Goal: Task Accomplishment & Management: Complete application form

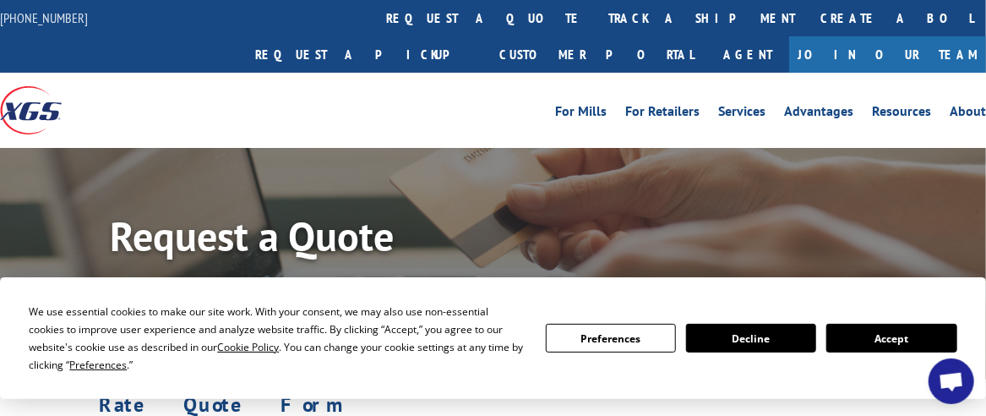
click at [879, 331] on button "Accept" at bounding box center [891, 338] width 130 height 29
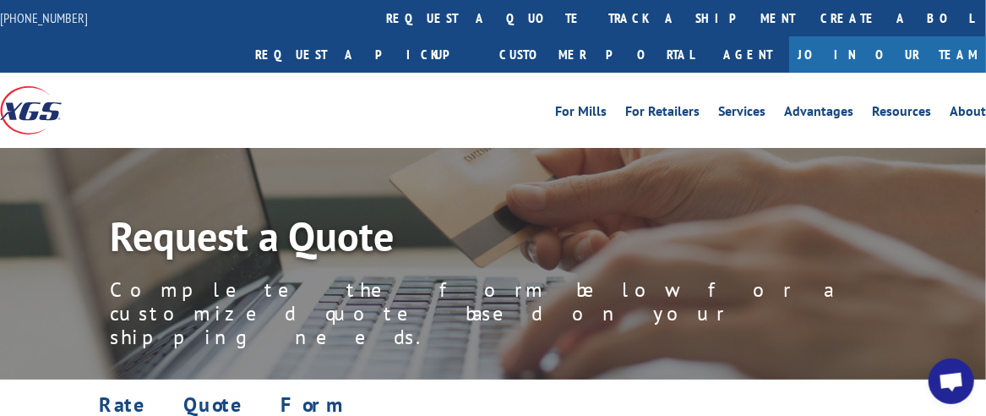
scroll to position [281, 0]
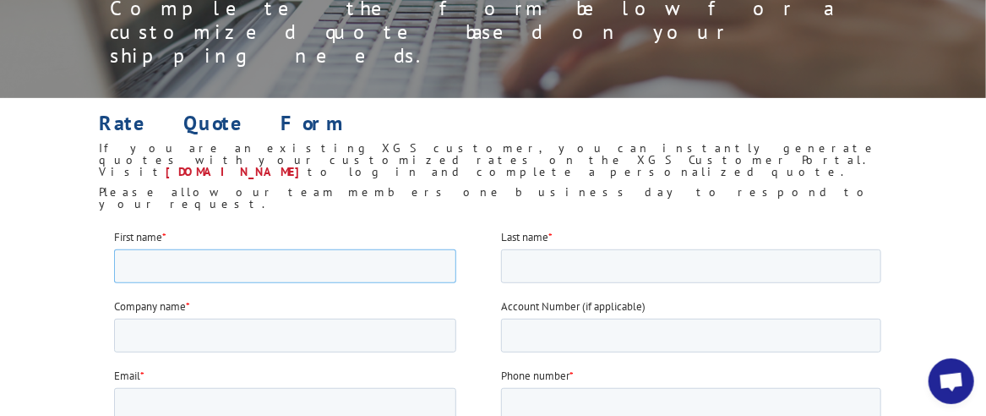
click at [180, 259] on input "First name *" at bounding box center [284, 265] width 342 height 34
type input "[PERSON_NAME]"
click at [553, 264] on input "Last name *" at bounding box center [690, 265] width 380 height 34
type input "[PERSON_NAME]"
click at [127, 332] on input "Company name *" at bounding box center [284, 335] width 342 height 34
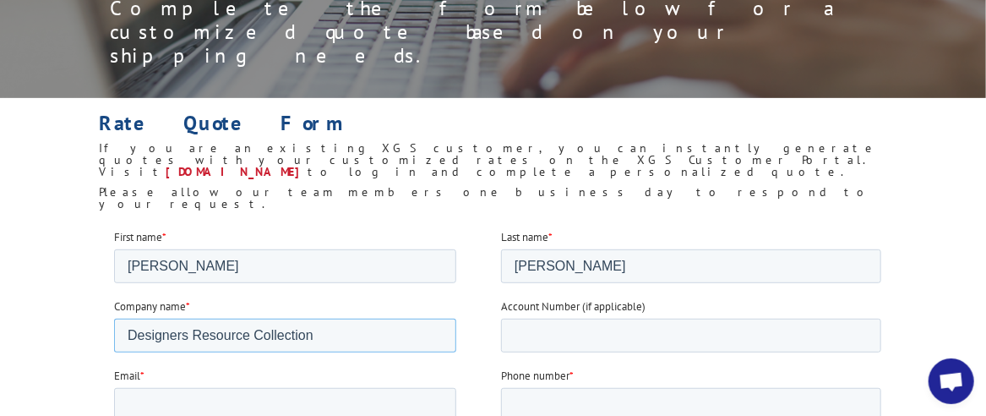
type input "Designers Resource Collection"
type input "[EMAIL_ADDRESS][DOMAIN_NAME]"
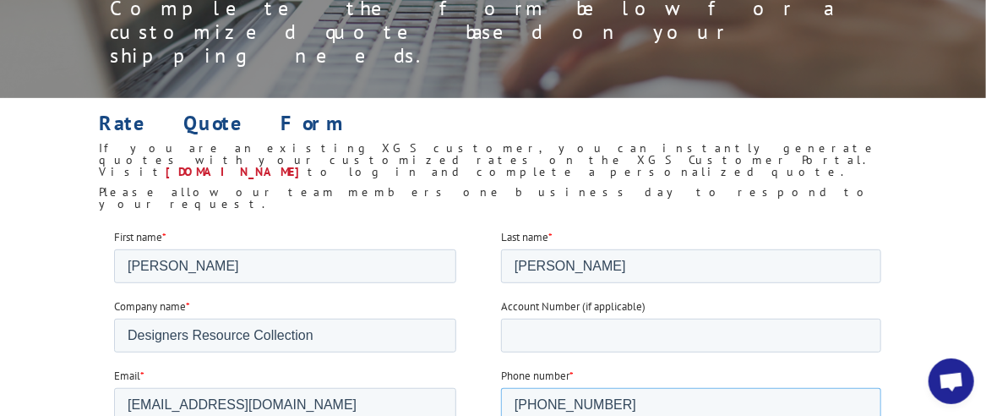
type input "[PHONE_NUMBER]"
checkbox input "true"
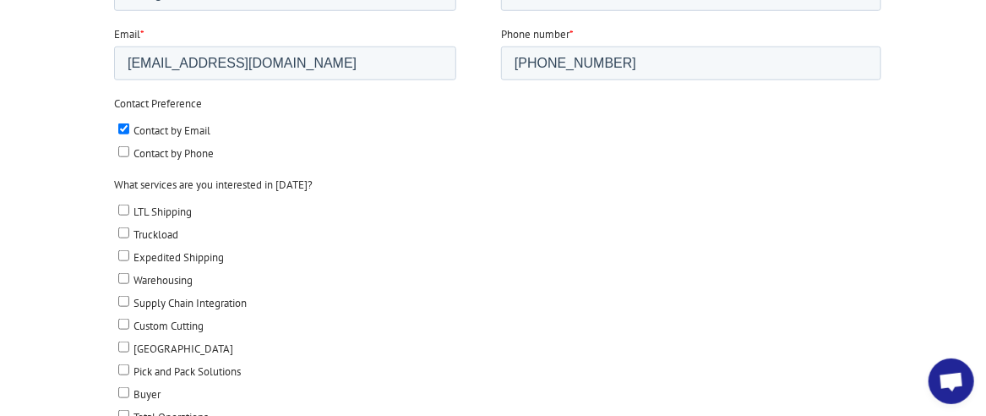
scroll to position [612, 0]
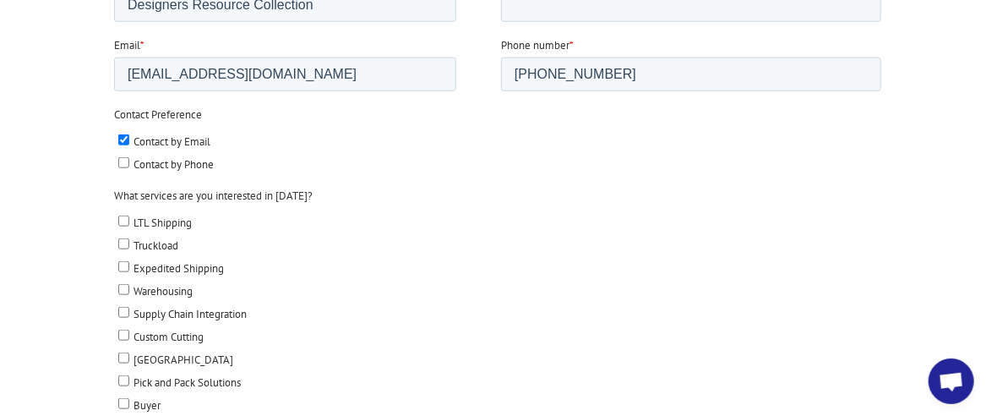
click at [119, 218] on input "LTL Shipping" at bounding box center [122, 220] width 11 height 11
checkbox input "true"
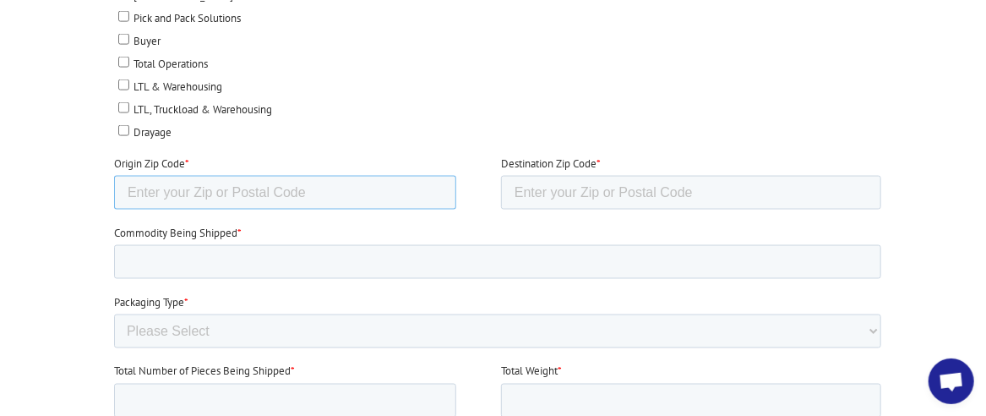
click at [150, 183] on input "Origin Zip Code *" at bounding box center [284, 193] width 342 height 34
type input "92626"
click at [548, 180] on input "Destination Zip Code *" at bounding box center [690, 193] width 380 height 34
type input "30184"
click at [144, 258] on input "Commodity Being Shipped *" at bounding box center [496, 262] width 767 height 34
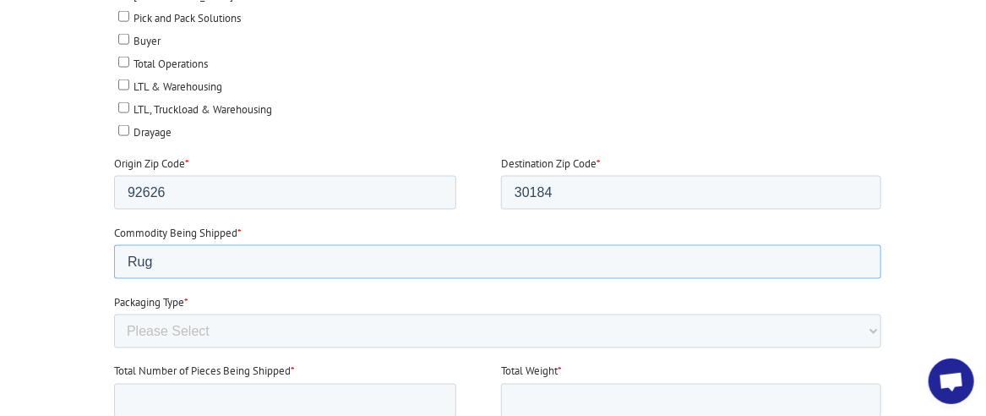
type input "Rug"
click at [142, 314] on select "Please Select Rolled Goods Palletized" at bounding box center [496, 331] width 767 height 34
select select "Rolled Carpet"
click at [113, 348] on select "Please Select Rolled Goods Palletized" at bounding box center [496, 331] width 767 height 34
click at [251, 390] on input "Total Number of Pieces Being Shipped *" at bounding box center [284, 401] width 342 height 34
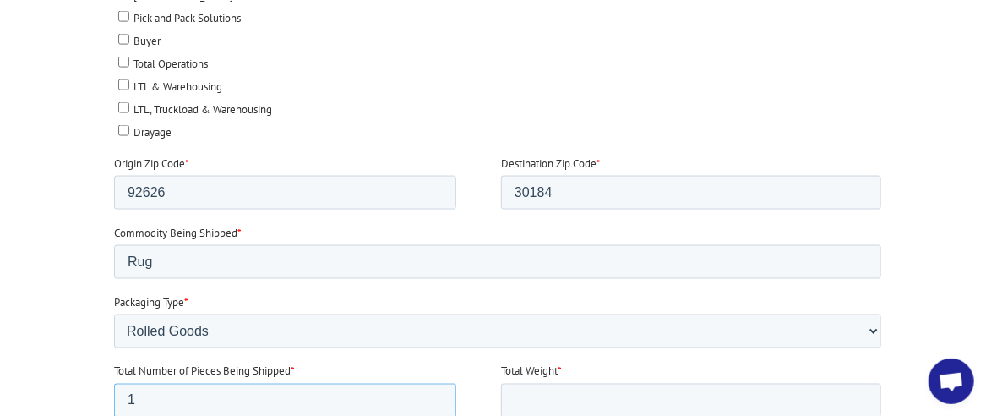
type input "1"
click at [628, 389] on input "Total Weight *" at bounding box center [690, 401] width 380 height 34
type input "51"
type input "5"
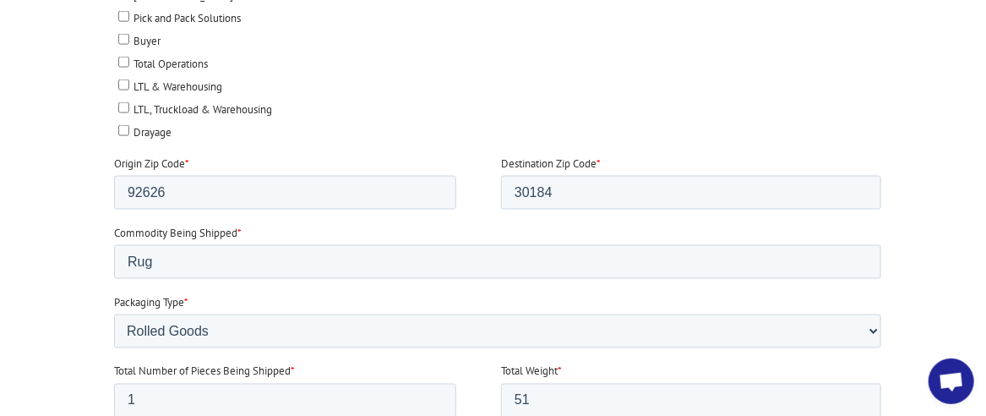
type input "8"
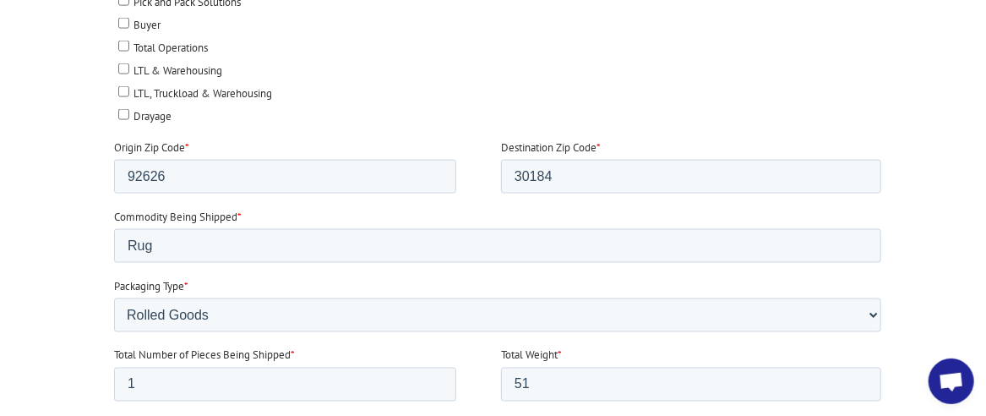
scroll to position [1010, 0]
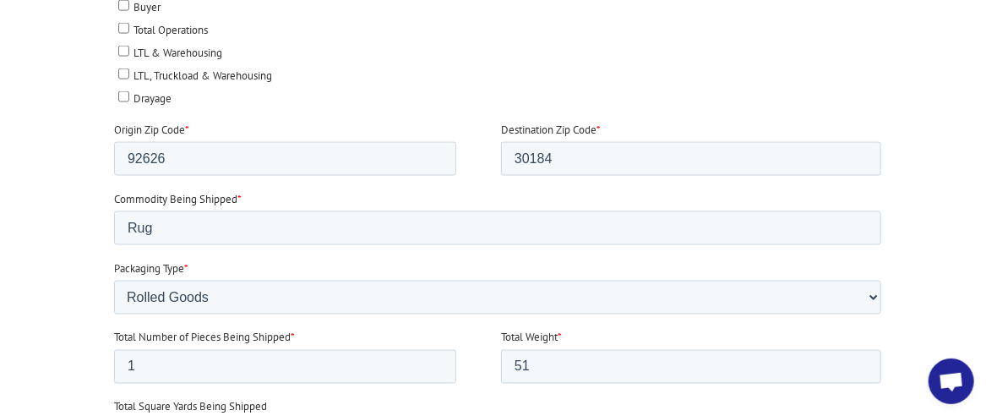
type input "10"
click at [985, 407] on div at bounding box center [493, 111] width 986 height 1223
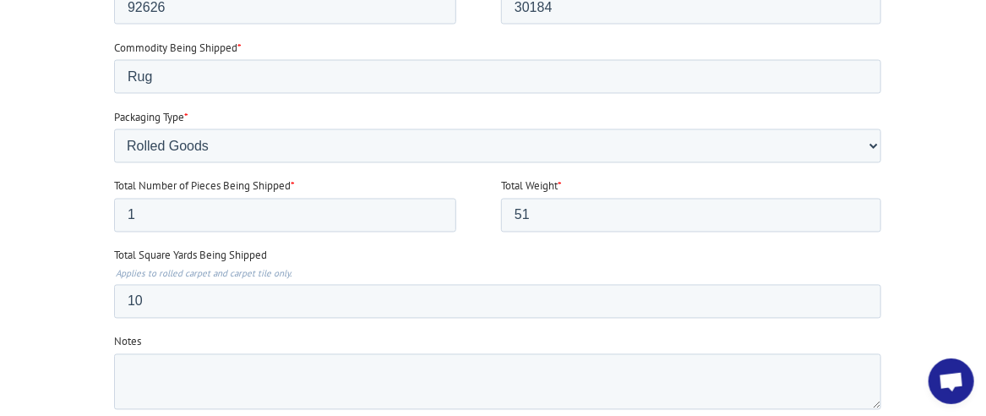
scroll to position [1185, 0]
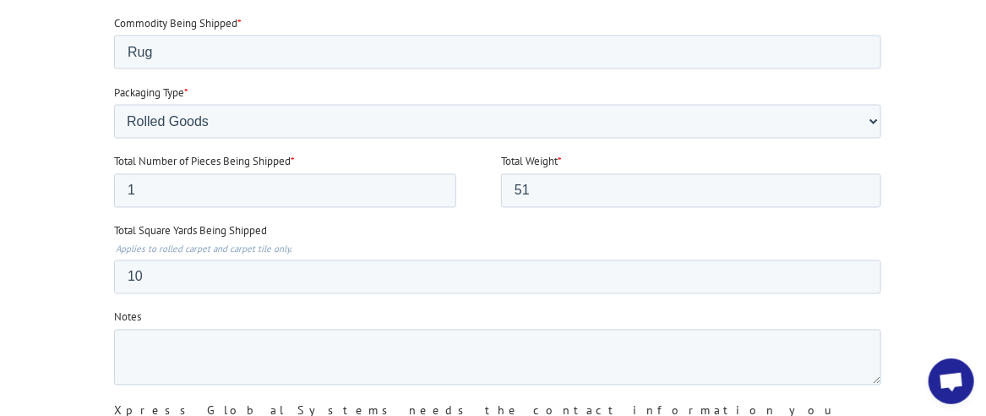
drag, startPoint x: 909, startPoint y: 290, endPoint x: 947, endPoint y: 293, distance: 38.2
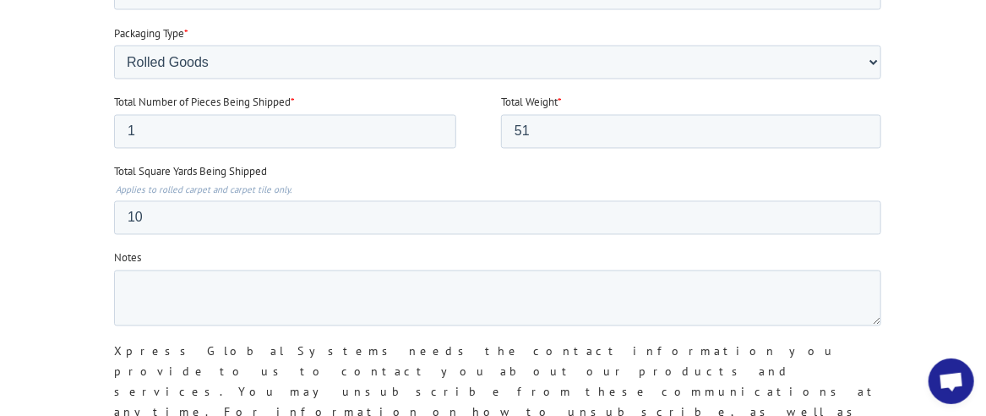
scroll to position [1261, 0]
